Goal: Information Seeking & Learning: Learn about a topic

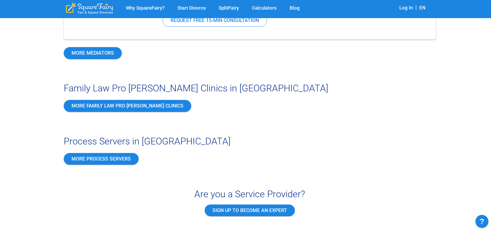
scroll to position [881, 0]
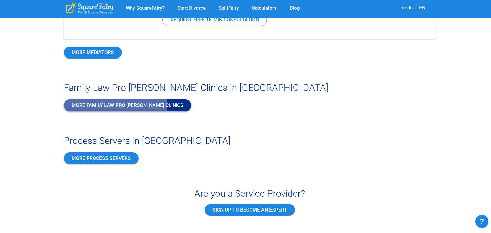
click at [76, 102] on link "MORE Family Law Pro [PERSON_NAME] Clinics" at bounding box center [128, 106] width 128 height 12
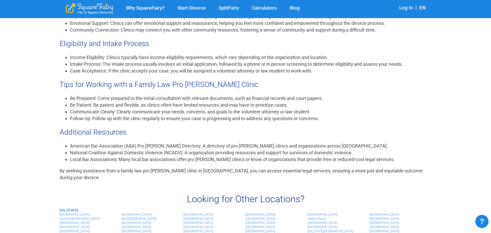
scroll to position [493, 0]
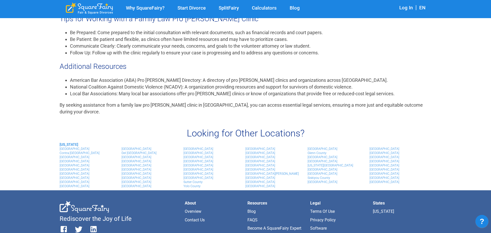
click at [198, 168] on link "[GEOGRAPHIC_DATA]" at bounding box center [199, 170] width 30 height 4
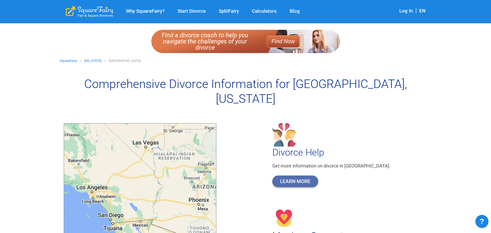
click at [312, 176] on link "Learn More" at bounding box center [295, 182] width 46 height 12
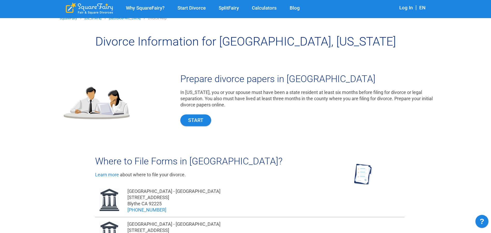
scroll to position [52, 0]
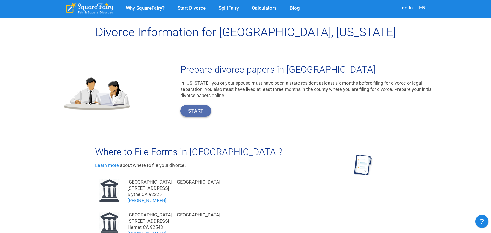
click at [198, 110] on link "Start" at bounding box center [195, 111] width 31 height 12
